Goal: Information Seeking & Learning: Compare options

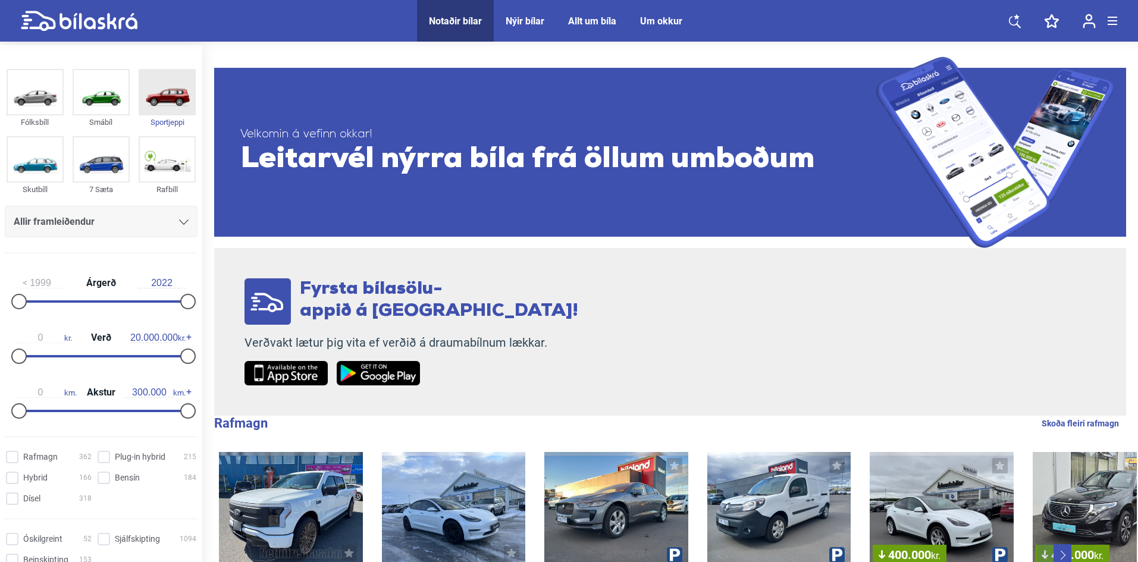
click at [162, 102] on img at bounding box center [167, 92] width 55 height 44
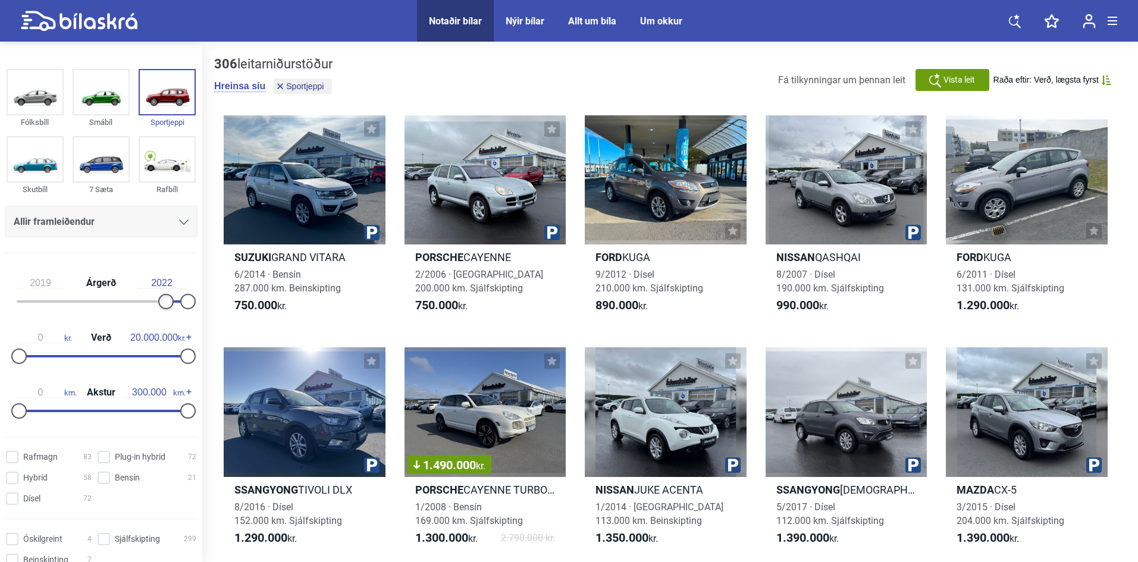
type input "2020"
drag, startPoint x: 22, startPoint y: 303, endPoint x: 170, endPoint y: 295, distance: 147.7
click at [170, 295] on div at bounding box center [172, 301] width 15 height 15
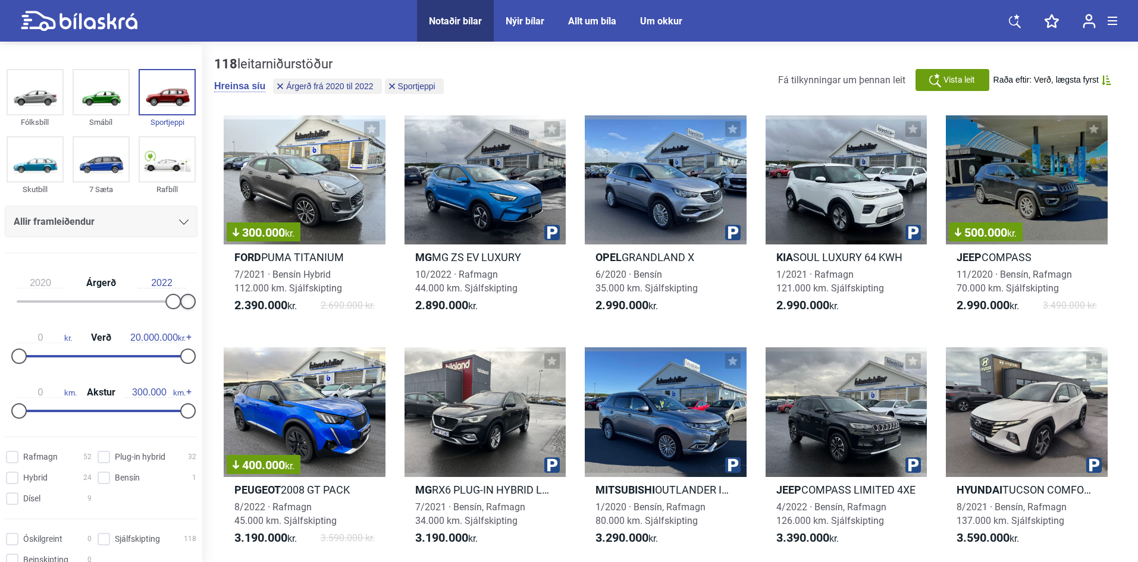
click at [189, 300] on div at bounding box center [187, 301] width 15 height 15
type input "9.500.000"
drag, startPoint x: 15, startPoint y: 358, endPoint x: 93, endPoint y: 370, distance: 79.5
click at [93, 370] on div "9.500.000 kr. Verð 20.000.000 kr." at bounding box center [101, 345] width 193 height 55
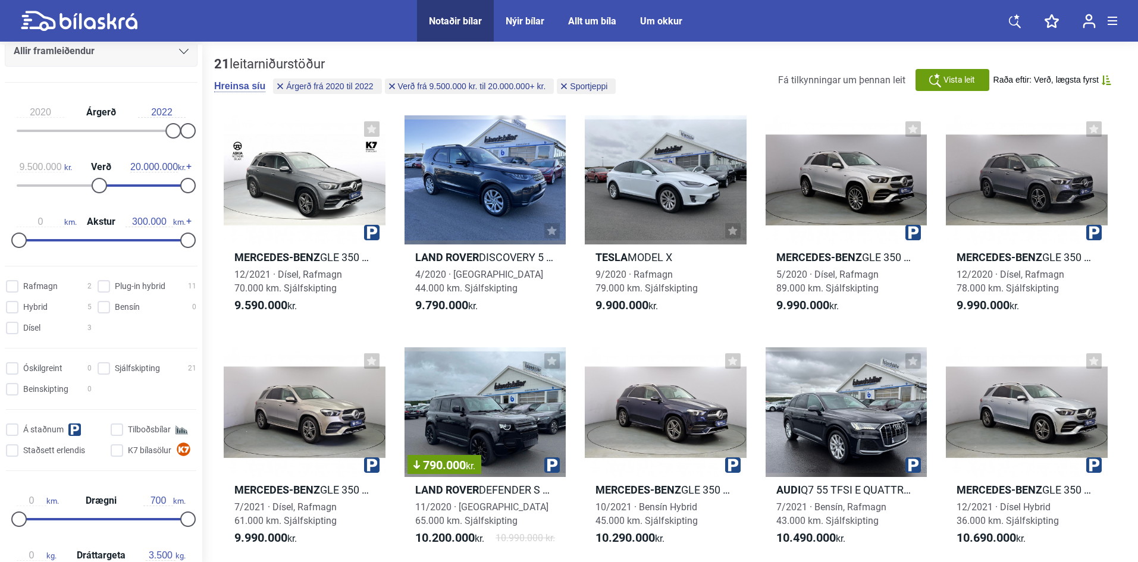
scroll to position [178, 0]
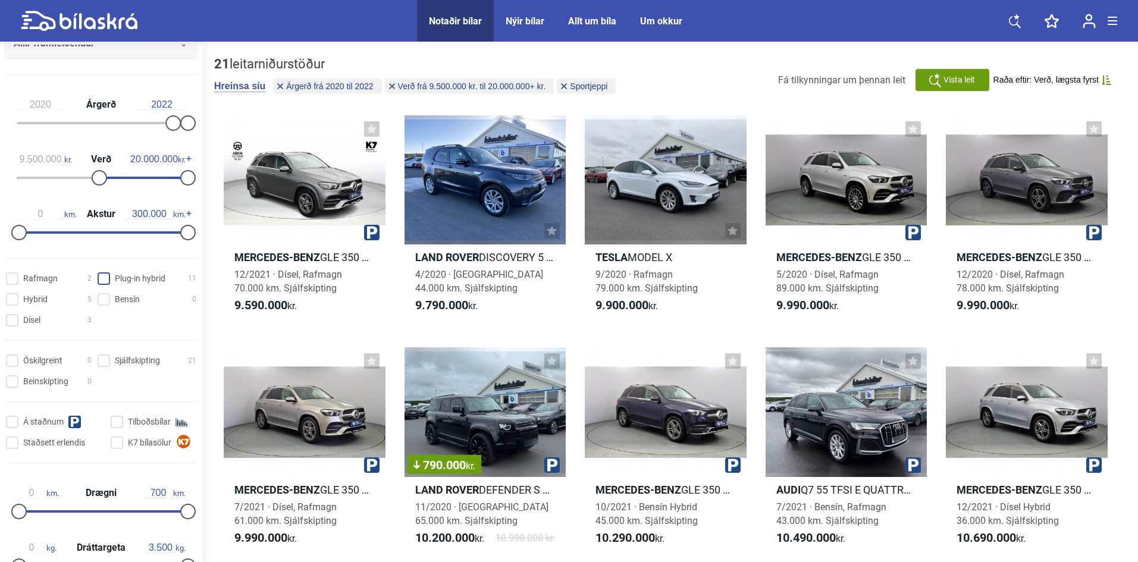
click at [101, 280] on hybrid "Plug-in hybrid 11" at bounding box center [148, 279] width 99 height 12
checkbox hybrid "true"
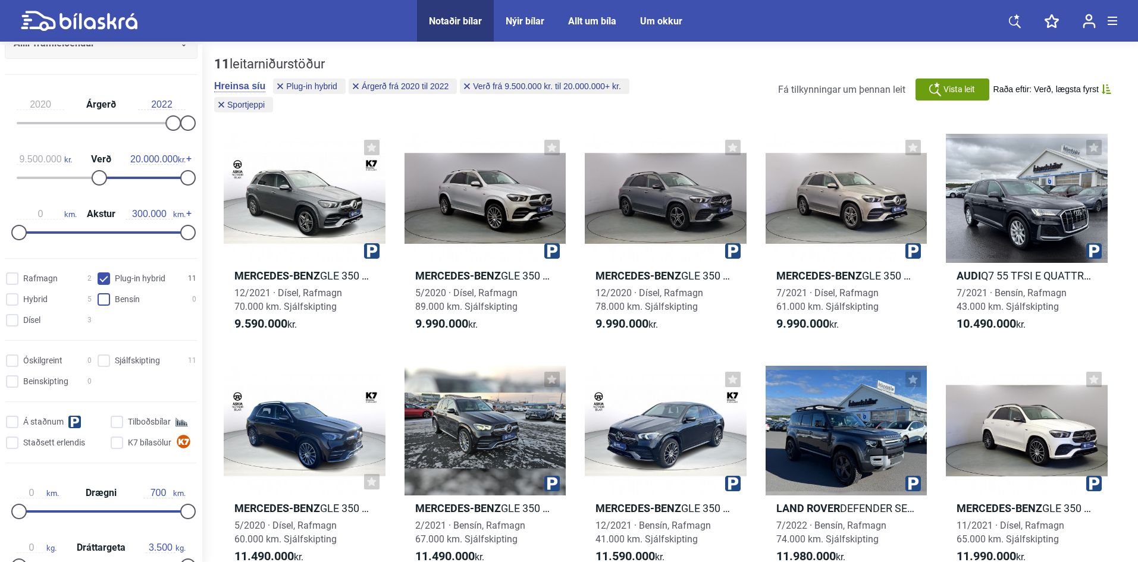
click at [100, 299] on input "Bensín 0" at bounding box center [148, 300] width 99 height 12
checkbox input "true"
